Goal: Communication & Community: Answer question/provide support

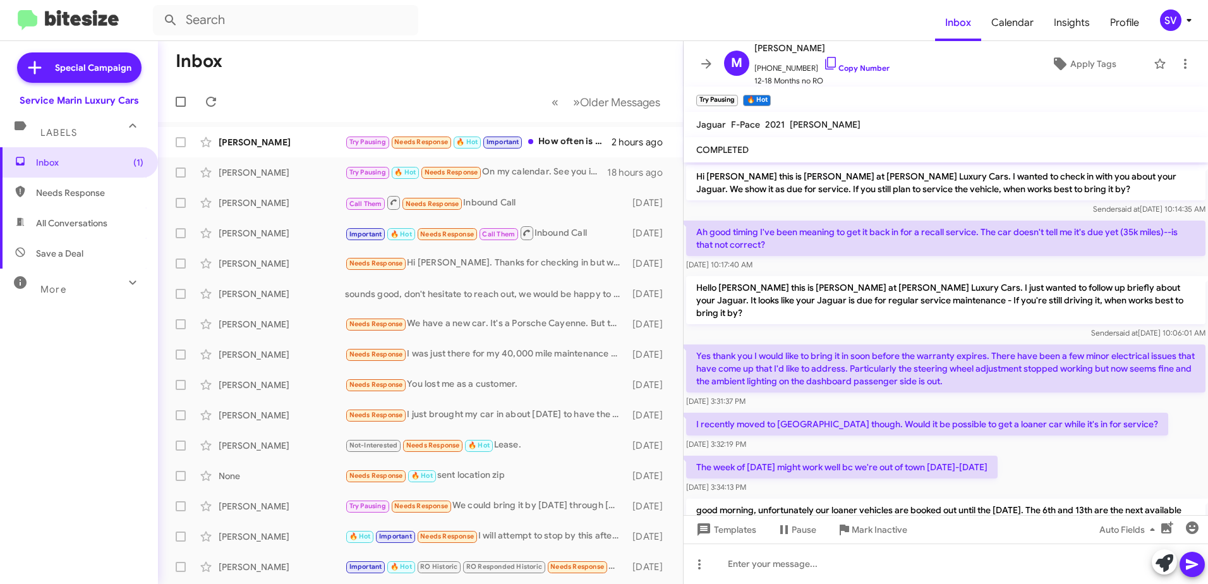
scroll to position [1308, 0]
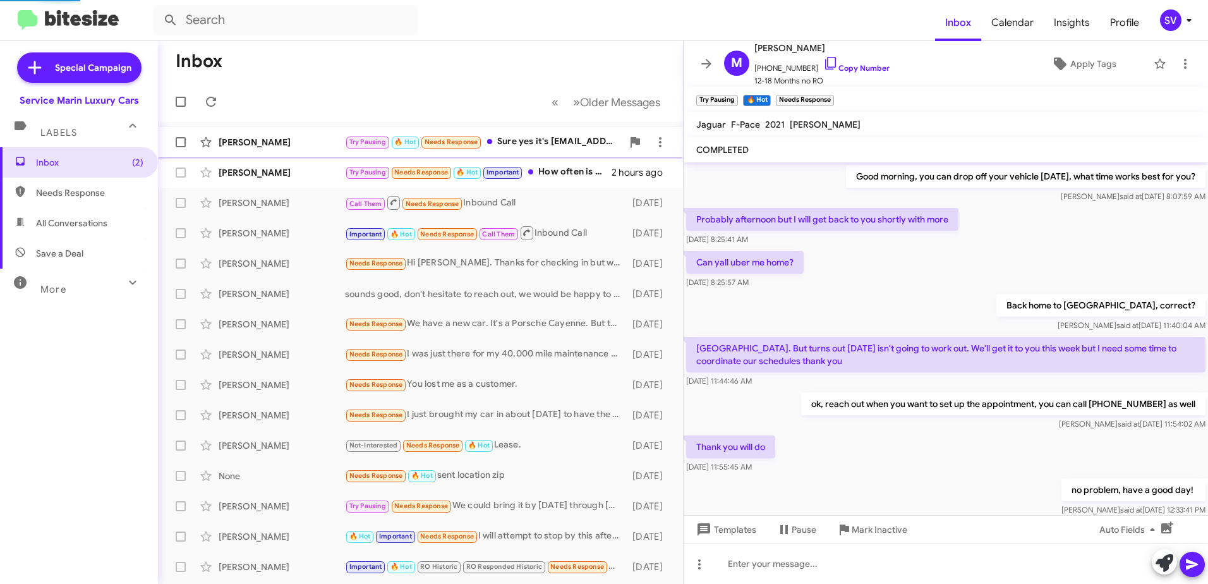
scroll to position [608, 0]
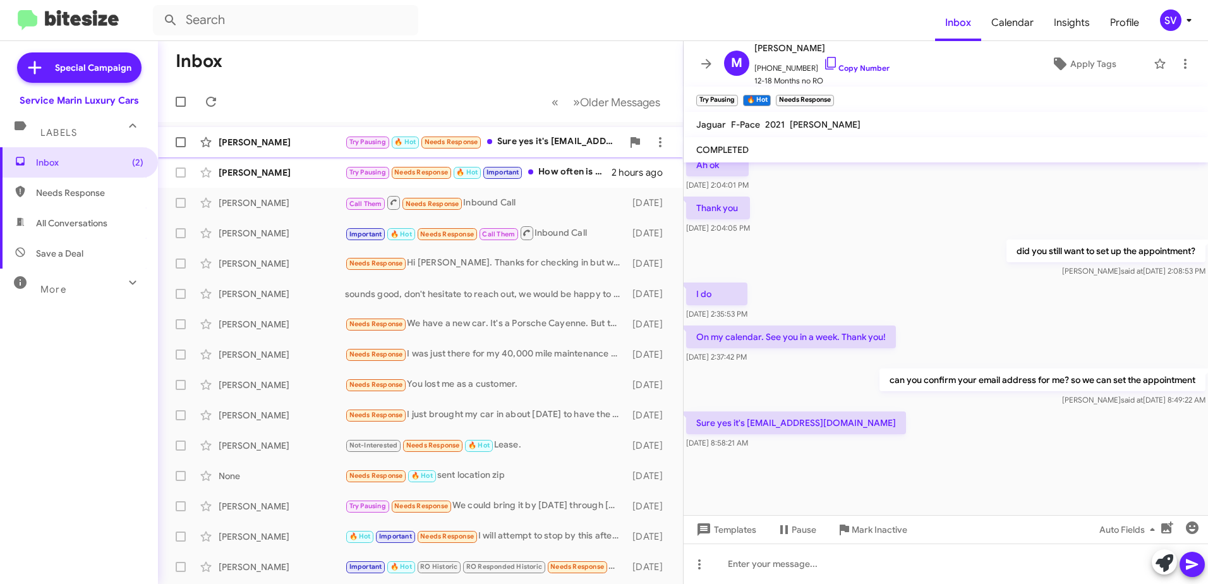
click at [527, 140] on div "Try Pausing 🔥 Hot Needs Response Sure yes it's mpearson76@gmail.com" at bounding box center [483, 142] width 277 height 15
drag, startPoint x: 746, startPoint y: 421, endPoint x: 848, endPoint y: 419, distance: 101.7
click at [848, 419] on p "Sure yes it's mpearson76@gmail.com" at bounding box center [796, 422] width 220 height 23
drag, startPoint x: 848, startPoint y: 419, endPoint x: 827, endPoint y: 421, distance: 20.3
copy p "mpearson76@gmail.com"
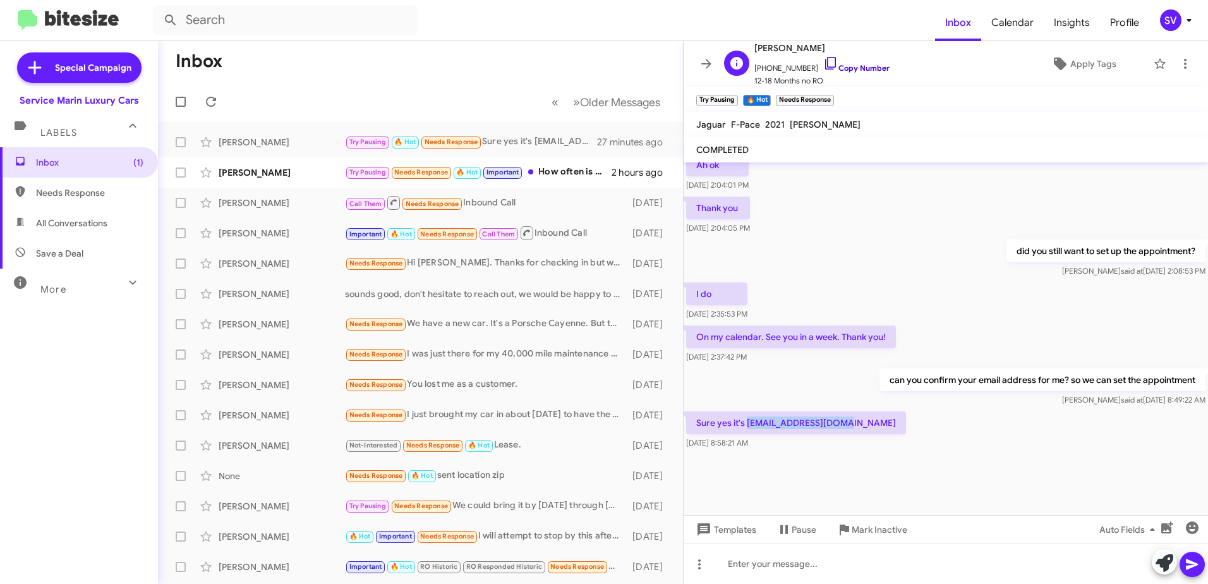
click at [823, 64] on icon at bounding box center [830, 63] width 15 height 15
copy p "mpearson76@gmail.com"
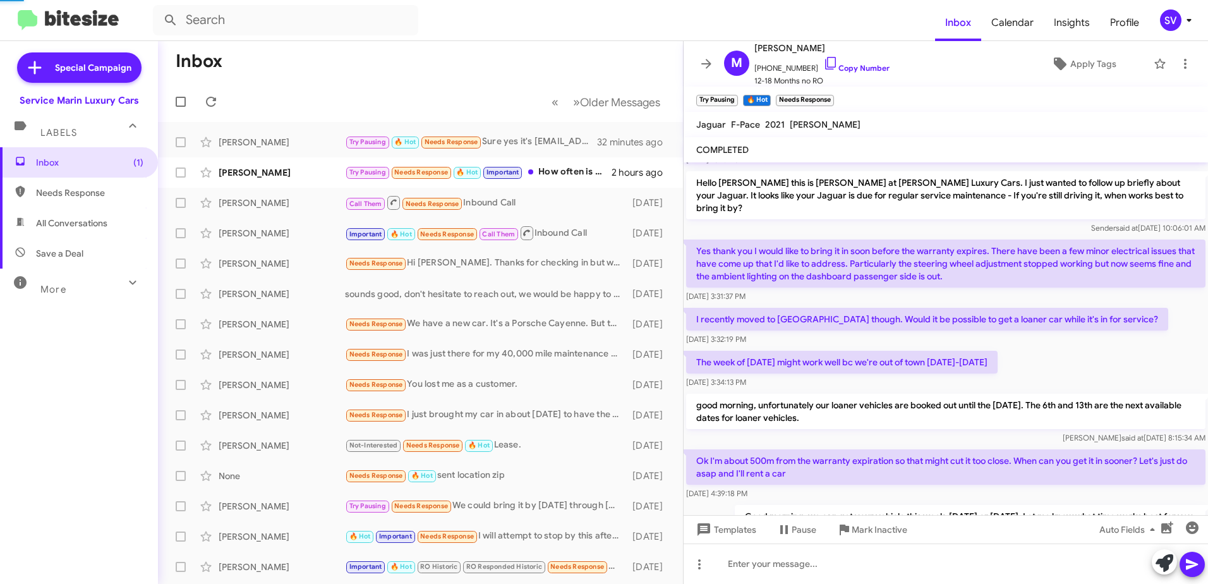
scroll to position [126, 0]
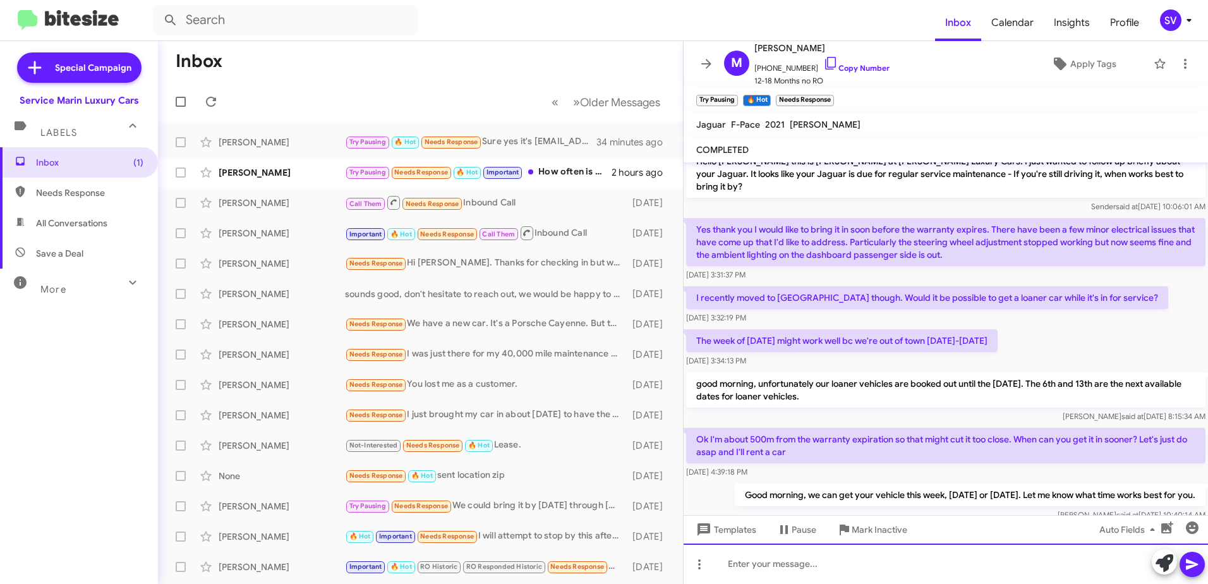
click at [803, 567] on div at bounding box center [945, 563] width 524 height 40
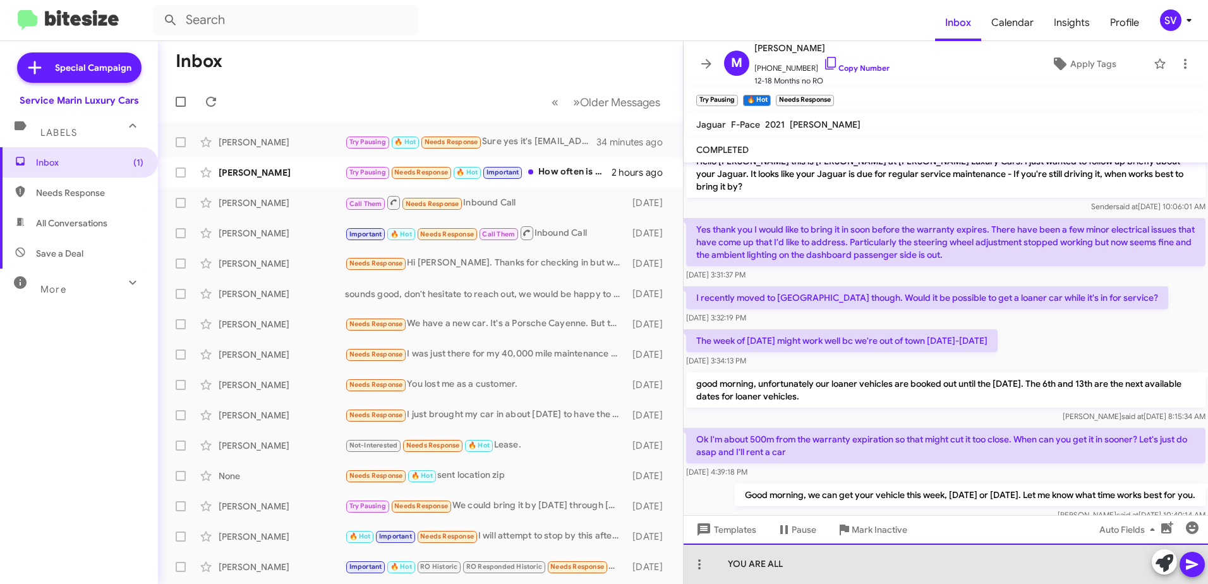
drag, startPoint x: 743, startPoint y: 567, endPoint x: 690, endPoint y: 546, distance: 57.8
click at [654, 558] on div "Inbox « Previous » Next Older Messages Matthew Pearson Try Pausing 🔥 Hot Needs …" at bounding box center [683, 312] width 1050 height 543
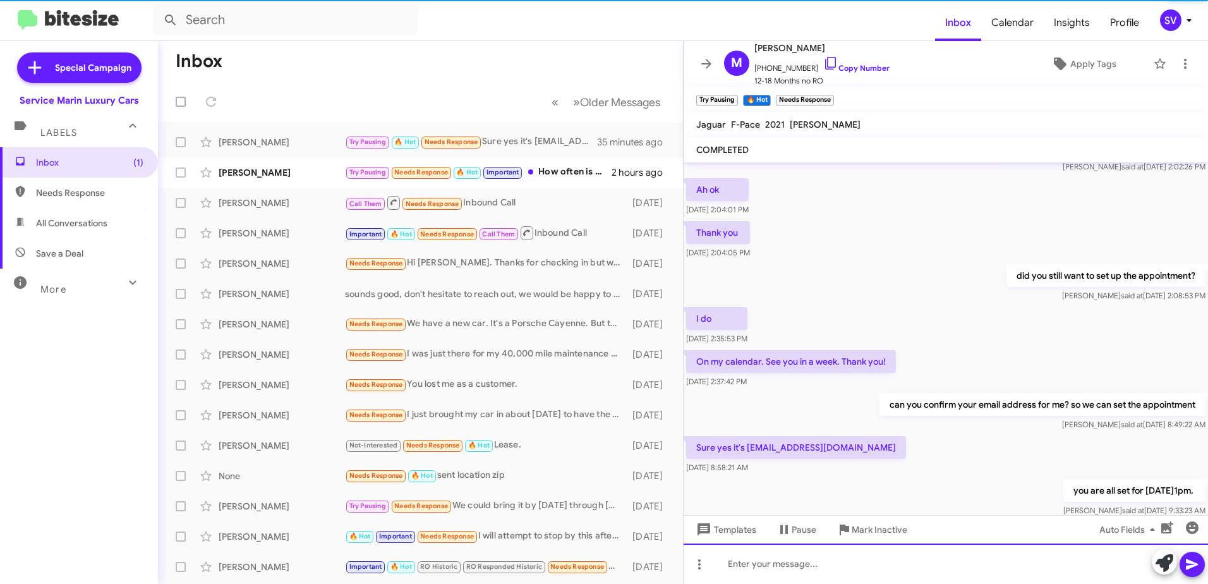
scroll to position [381, 0]
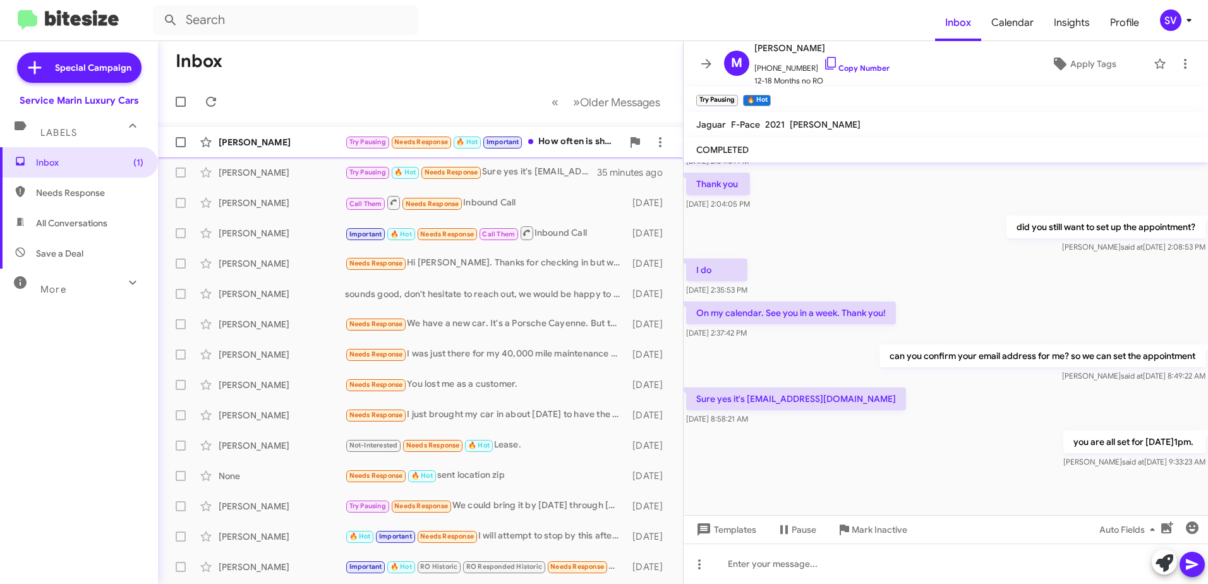
click at [272, 147] on div "[PERSON_NAME]" at bounding box center [282, 142] width 126 height 13
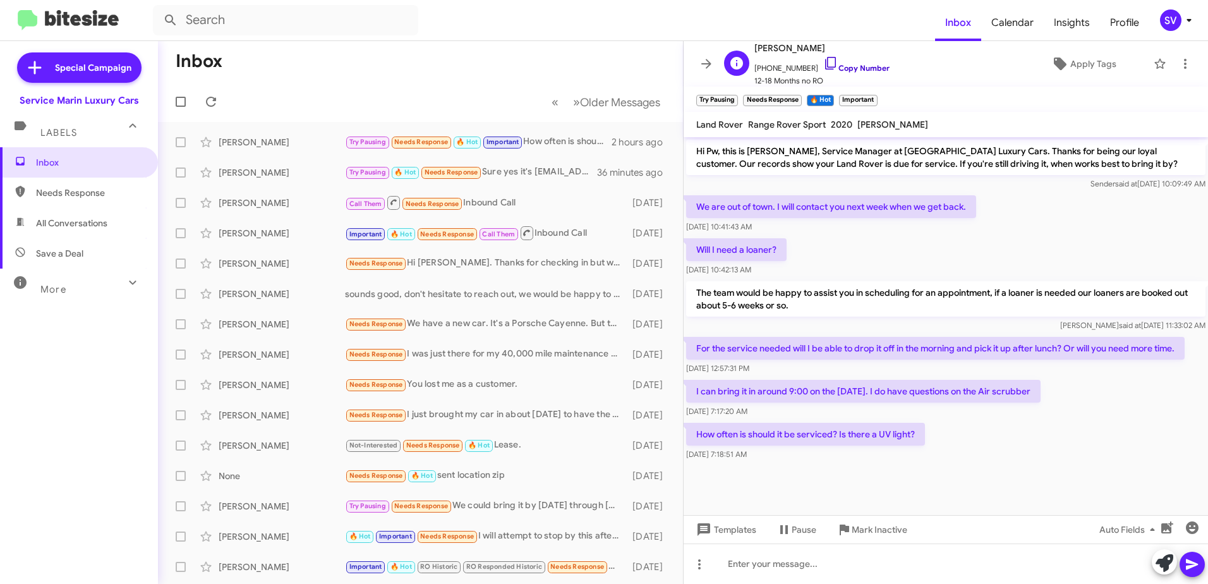
click at [823, 63] on icon at bounding box center [830, 63] width 15 height 15
